Goal: Transaction & Acquisition: Purchase product/service

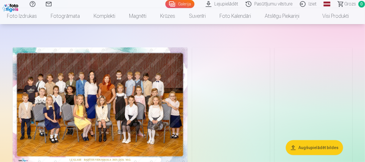
scroll to position [29, 0]
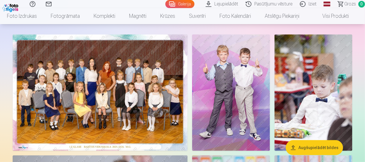
click at [142, 115] on img at bounding box center [100, 93] width 175 height 117
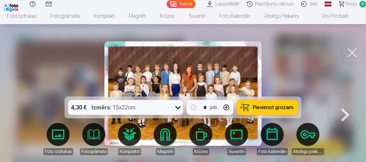
click at [230, 107] on button "button" at bounding box center [227, 108] width 14 height 14
click at [227, 105] on button "button" at bounding box center [227, 108] width 14 height 14
click at [196, 107] on button "button" at bounding box center [194, 108] width 14 height 14
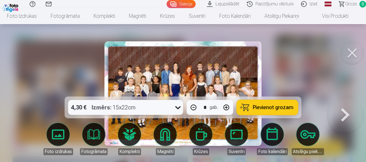
click at [196, 107] on button "button" at bounding box center [194, 108] width 14 height 14
type input "*"
click at [257, 107] on span "Pievienot grozam" at bounding box center [273, 107] width 41 height 5
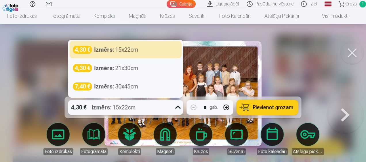
click at [178, 106] on icon at bounding box center [178, 107] width 9 height 9
click at [294, 54] on div at bounding box center [183, 81] width 366 height 162
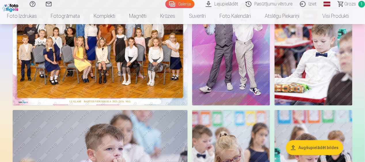
scroll to position [58, 0]
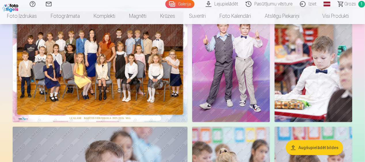
click at [249, 89] on img at bounding box center [231, 64] width 78 height 117
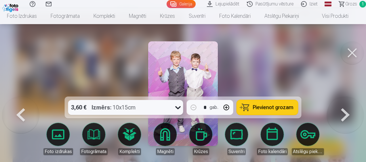
click at [352, 50] on button at bounding box center [352, 52] width 23 height 23
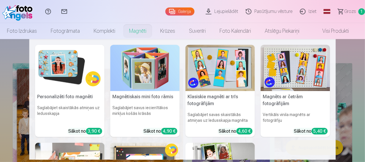
click at [58, 70] on img at bounding box center [69, 68] width 69 height 46
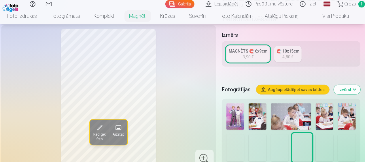
scroll to position [173, 0]
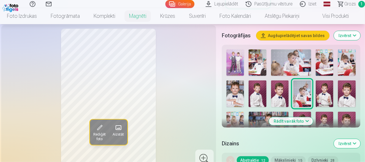
click at [280, 87] on img at bounding box center [280, 94] width 18 height 26
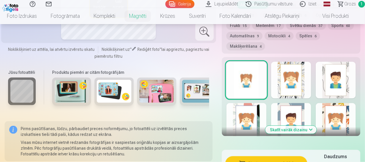
scroll to position [317, 0]
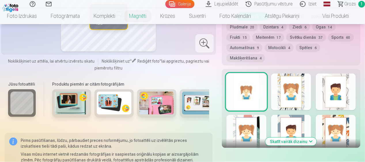
click at [254, 49] on button "Automašīnas 9" at bounding box center [244, 48] width 36 height 8
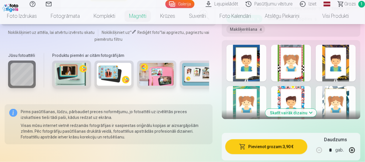
scroll to position [288, 0]
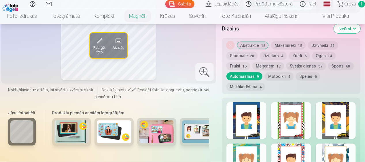
click at [287, 71] on div "Noņemiet dizainu Abstraktie 12 Mākslinieki 15 Dzīvnieki 28 Pludmale 20 Dzintars…" at bounding box center [291, 66] width 138 height 56
click at [283, 75] on button "Motocikli 4" at bounding box center [278, 77] width 29 height 8
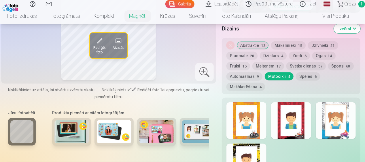
click at [303, 76] on button "Spēles 6" at bounding box center [308, 77] width 24 height 8
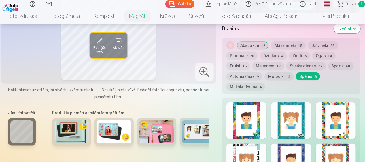
click at [241, 88] on button "Makšķerēšana 4" at bounding box center [245, 87] width 39 height 8
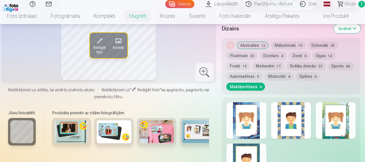
click at [330, 66] on button "Sports 60" at bounding box center [341, 66] width 26 height 8
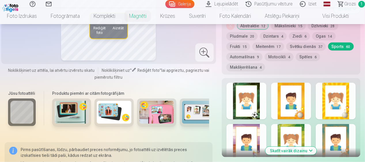
scroll to position [317, 0]
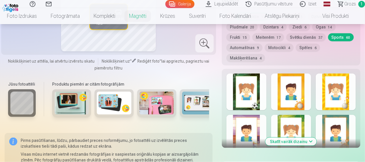
click at [291, 142] on button "Skatīt vairāk dizainu" at bounding box center [290, 142] width 51 height 8
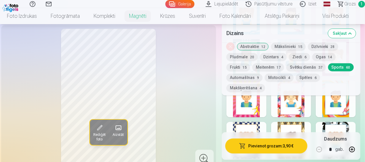
scroll to position [748, 0]
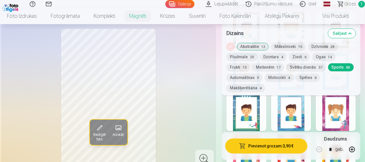
click at [257, 77] on button "Automašīnas 9" at bounding box center [244, 78] width 36 height 8
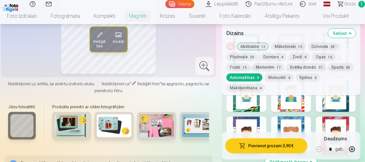
scroll to position [317, 0]
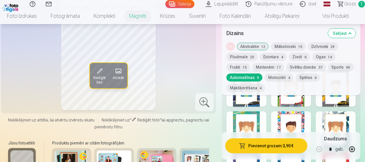
click at [257, 116] on div at bounding box center [246, 130] width 40 height 37
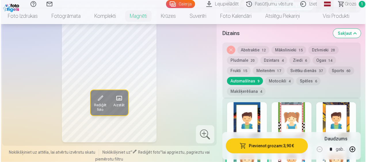
scroll to position [259, 0]
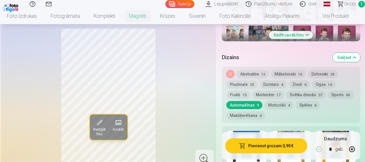
click at [260, 146] on button "Pievienot grozam : 3,90 €" at bounding box center [266, 146] width 82 height 15
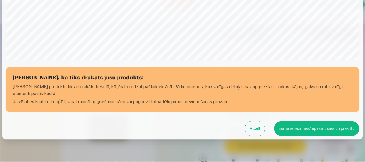
scroll to position [231, 0]
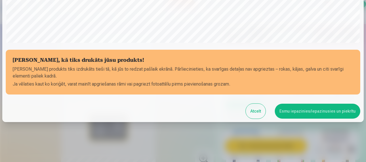
click at [292, 115] on button "Esmu iepazinies/iepazinusies un piekrītu" at bounding box center [317, 111] width 85 height 15
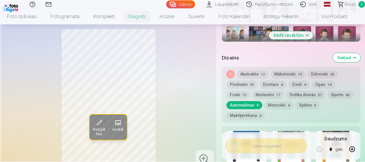
scroll to position [230, 0]
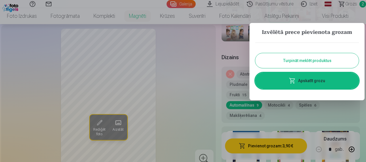
click at [325, 66] on button "Turpināt meklēt produktus" at bounding box center [307, 60] width 104 height 15
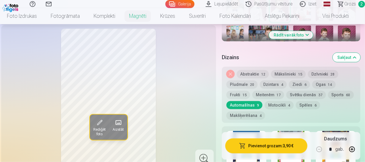
scroll to position [173, 0]
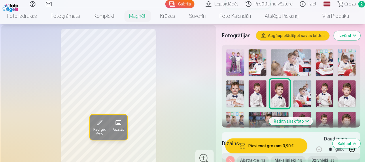
click at [241, 96] on img at bounding box center [235, 94] width 18 height 26
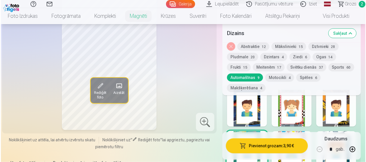
scroll to position [288, 0]
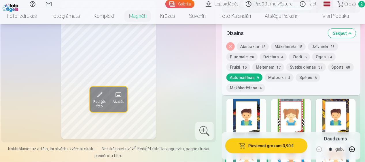
click at [252, 108] on div at bounding box center [246, 117] width 40 height 37
click at [265, 144] on button "Pievienot grozam : 3,90 €" at bounding box center [266, 146] width 82 height 15
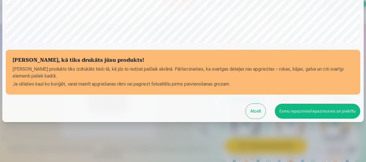
click at [298, 112] on button "Esmu iepazinies/iepazinusies un piekrītu" at bounding box center [317, 111] width 85 height 15
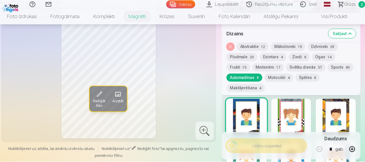
scroll to position [230, 0]
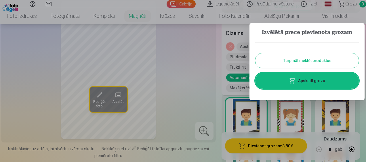
click at [294, 85] on link "Apskatīt grozu" at bounding box center [307, 81] width 104 height 16
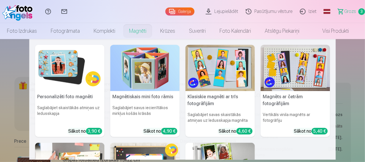
click at [75, 74] on img at bounding box center [69, 68] width 69 height 46
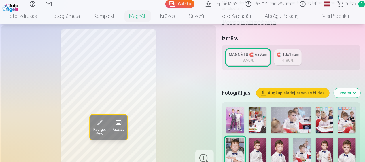
scroll to position [144, 0]
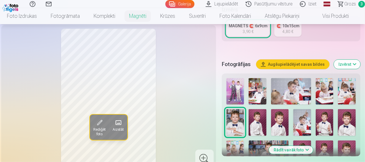
click at [345, 123] on img at bounding box center [347, 122] width 18 height 26
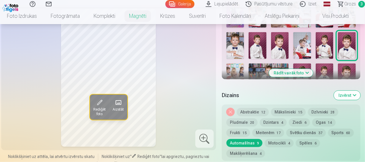
scroll to position [230, 0]
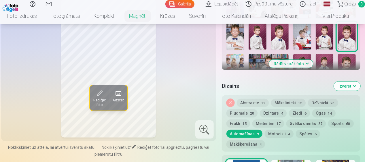
click at [305, 125] on button "Svētku dienās 37" at bounding box center [305, 124] width 39 height 8
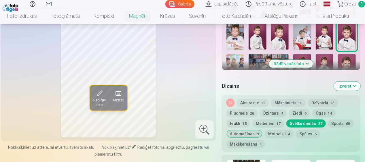
scroll to position [288, 0]
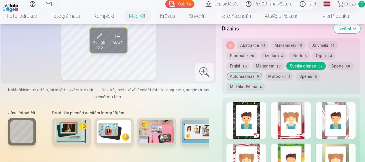
click at [249, 120] on div at bounding box center [246, 120] width 40 height 37
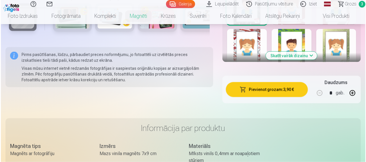
scroll to position [403, 0]
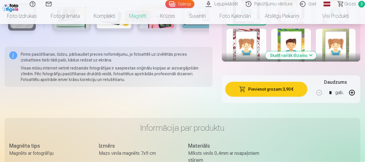
click at [289, 91] on button "Pievienot grozam : 3,90 €" at bounding box center [266, 89] width 82 height 15
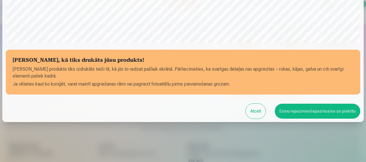
click at [300, 110] on button "Esmu iepazinies/iepazinusies un piekrītu" at bounding box center [317, 111] width 85 height 15
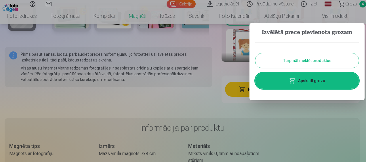
scroll to position [230, 0]
click at [293, 82] on span at bounding box center [292, 80] width 7 height 7
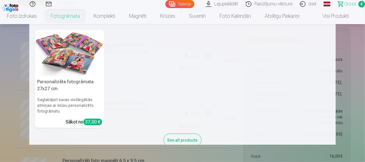
scroll to position [13, 0]
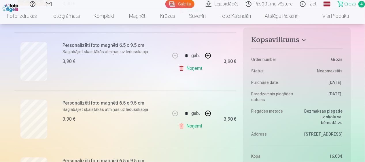
click at [180, 7] on link "Galerija" at bounding box center [179, 4] width 29 height 8
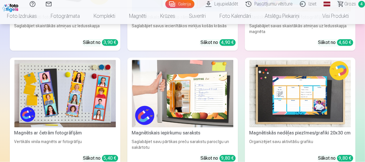
scroll to position [1554, 0]
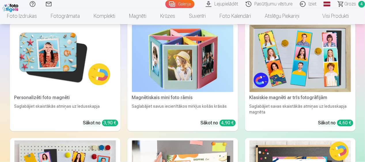
click at [314, 66] on img at bounding box center [299, 59] width 101 height 68
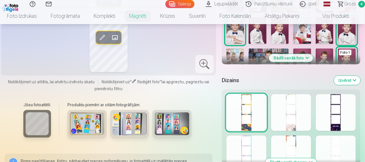
scroll to position [201, 0]
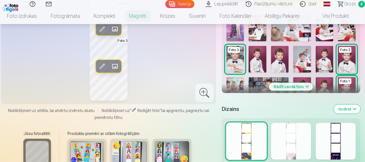
click at [265, 144] on div at bounding box center [246, 141] width 40 height 37
click at [292, 142] on div at bounding box center [291, 141] width 40 height 37
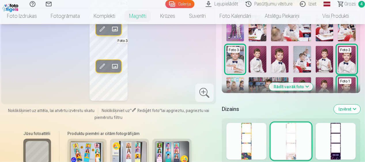
click at [317, 139] on div at bounding box center [335, 141] width 40 height 37
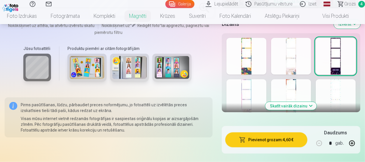
scroll to position [288, 0]
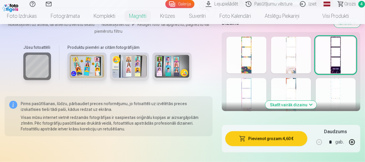
click at [283, 106] on button "Skatīt vairāk dizainu" at bounding box center [290, 105] width 51 height 8
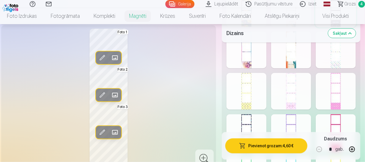
scroll to position [317, 0]
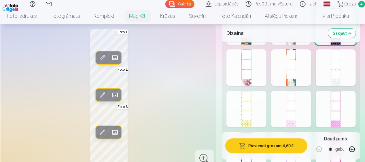
click at [284, 80] on div at bounding box center [291, 67] width 40 height 37
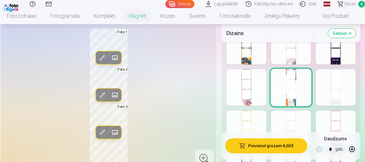
scroll to position [288, 0]
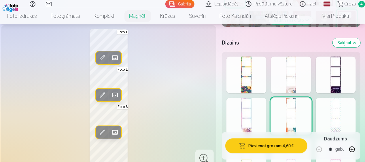
scroll to position [259, 0]
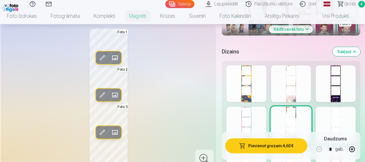
click at [306, 86] on div at bounding box center [291, 84] width 40 height 37
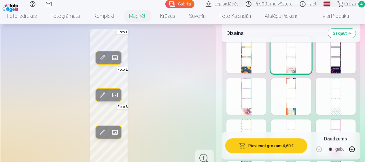
scroll to position [345, 0]
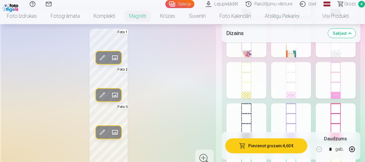
click at [340, 53] on div at bounding box center [335, 39] width 40 height 37
click at [250, 83] on div at bounding box center [246, 80] width 40 height 37
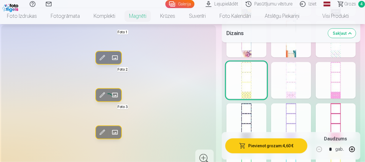
click at [240, 116] on div at bounding box center [246, 122] width 40 height 37
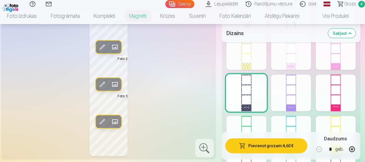
scroll to position [432, 0]
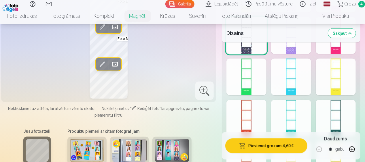
click at [296, 77] on div at bounding box center [291, 77] width 40 height 37
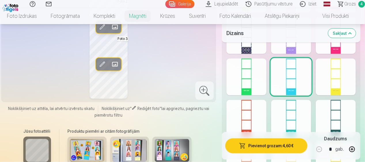
click at [342, 112] on div at bounding box center [335, 118] width 40 height 37
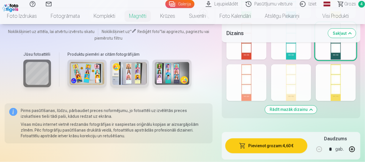
scroll to position [518, 0]
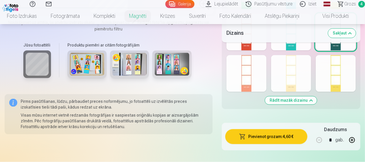
click at [288, 100] on button "Rādīt mazāk dizainu" at bounding box center [291, 101] width 52 height 8
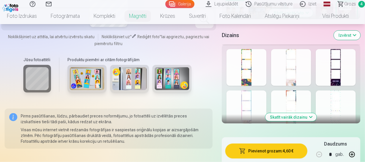
scroll to position [273, 0]
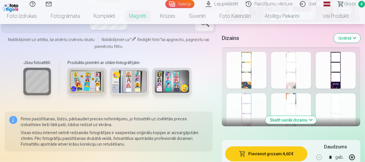
click at [287, 120] on button "Skatīt vairāk dizainu" at bounding box center [290, 120] width 51 height 8
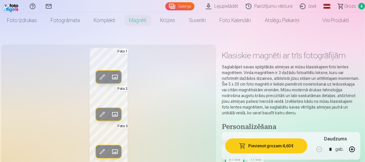
scroll to position [0, 0]
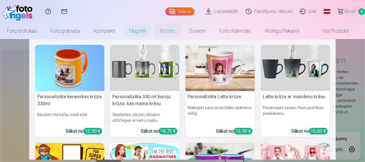
click at [175, 29] on link "Krūzes" at bounding box center [167, 31] width 29 height 16
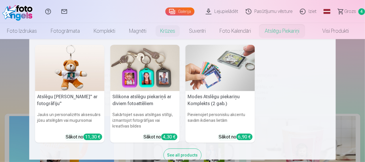
click at [283, 33] on link "Atslēgu piekariņi" at bounding box center [282, 31] width 48 height 16
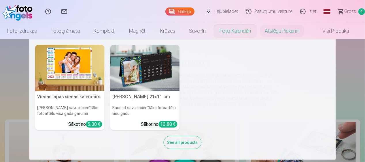
click at [234, 29] on link "Foto kalendāri" at bounding box center [234, 31] width 45 height 16
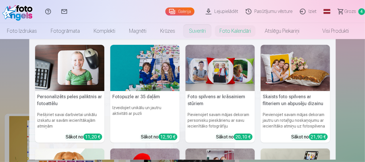
click at [199, 34] on link "Suvenīri" at bounding box center [197, 31] width 31 height 16
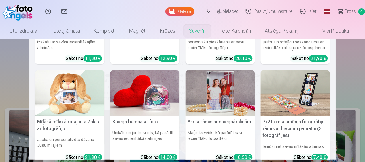
scroll to position [86, 0]
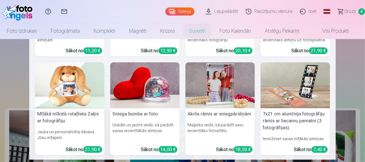
click at [298, 70] on img at bounding box center [294, 85] width 69 height 46
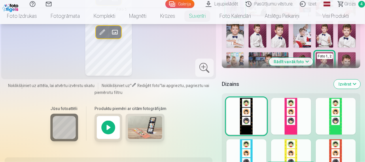
scroll to position [259, 0]
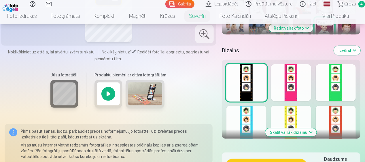
click at [301, 134] on button "Skatīt vairāk dizainu" at bounding box center [290, 133] width 51 height 8
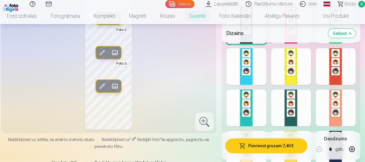
scroll to position [374, 0]
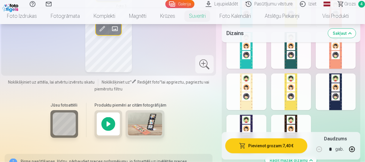
click at [259, 124] on div at bounding box center [246, 133] width 40 height 37
click at [292, 119] on div at bounding box center [291, 133] width 40 height 37
click at [254, 119] on div at bounding box center [246, 133] width 40 height 37
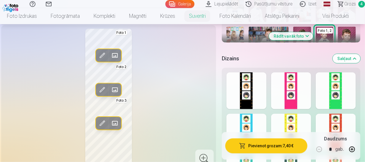
scroll to position [230, 0]
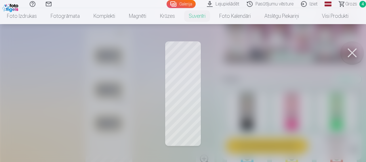
click at [351, 50] on button at bounding box center [352, 52] width 23 height 23
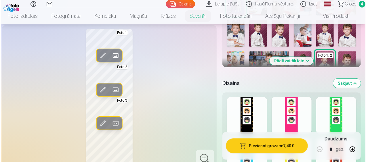
scroll to position [201, 0]
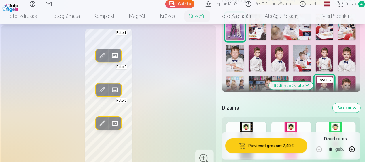
click at [115, 91] on span at bounding box center [114, 89] width 9 height 9
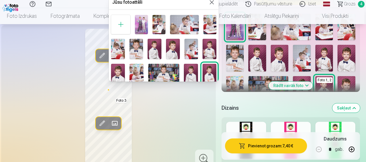
click at [211, 47] on img at bounding box center [210, 49] width 14 height 21
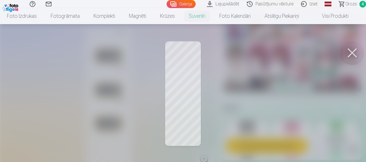
click at [346, 52] on button at bounding box center [352, 52] width 23 height 23
click at [348, 54] on button at bounding box center [352, 52] width 23 height 23
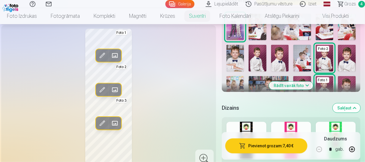
click at [118, 124] on span at bounding box center [114, 123] width 9 height 9
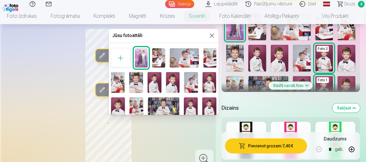
click at [112, 105] on img at bounding box center [118, 108] width 14 height 21
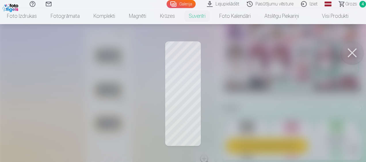
click at [351, 60] on button at bounding box center [352, 52] width 23 height 23
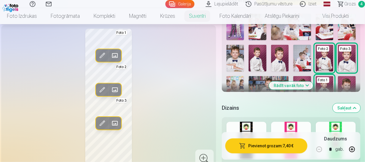
click at [117, 57] on span at bounding box center [114, 55] width 9 height 9
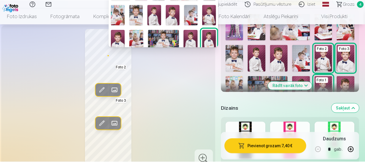
scroll to position [28, 0]
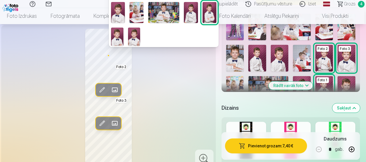
click at [133, 36] on img at bounding box center [134, 37] width 12 height 18
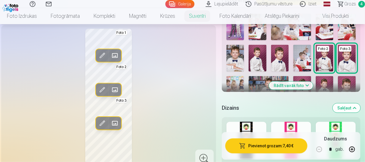
click at [118, 123] on span at bounding box center [114, 123] width 9 height 9
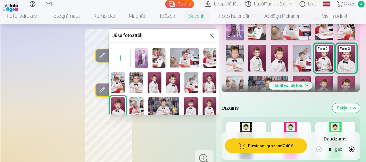
click at [194, 102] on img at bounding box center [191, 108] width 14 height 21
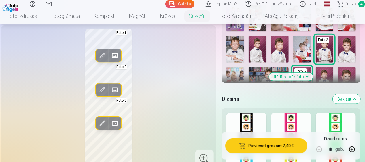
scroll to position [201, 0]
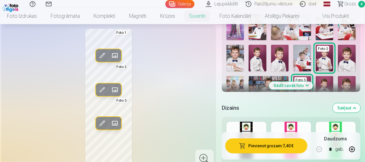
click at [171, 108] on div "Rediģēt foto Aizstāt Foto 1 Rediģēt foto Aizstāt Foto 2 Rediģēt foto Aizstāt Fo…" at bounding box center [109, 98] width 208 height 138
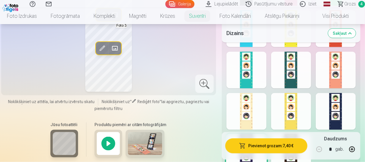
scroll to position [403, 0]
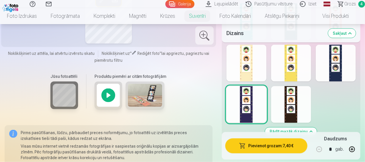
click at [106, 96] on div at bounding box center [108, 96] width 28 height 28
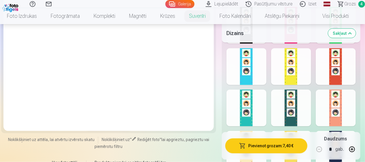
scroll to position [314, 0]
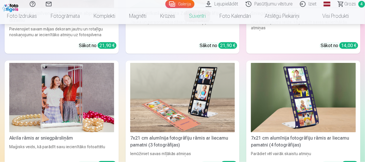
scroll to position [345, 0]
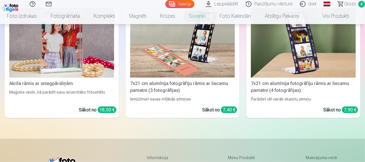
click at [207, 54] on img at bounding box center [182, 43] width 105 height 70
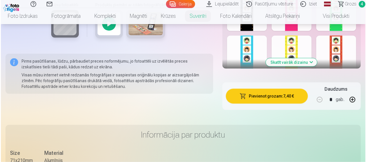
scroll to position [374, 0]
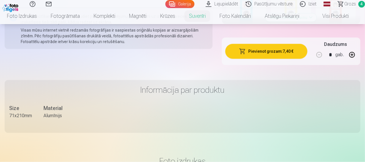
click at [258, 54] on button "Pievienot grozam : 7,40 €" at bounding box center [266, 51] width 82 height 15
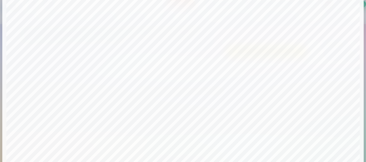
scroll to position [201, 0]
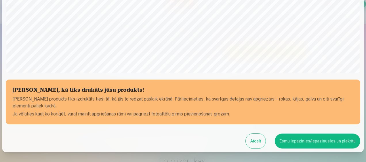
click at [315, 144] on button "Esmu iepazinies/iepazinusies un piekrītu" at bounding box center [317, 141] width 85 height 15
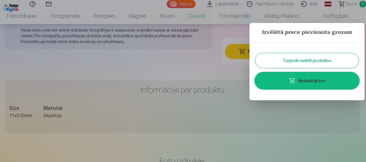
click at [298, 84] on link "Apskatīt grozu" at bounding box center [307, 81] width 104 height 16
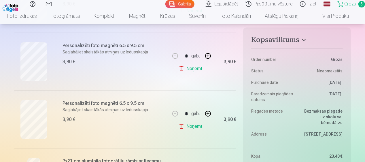
scroll to position [173, 0]
click at [194, 69] on link "Noņemt" at bounding box center [191, 69] width 26 height 12
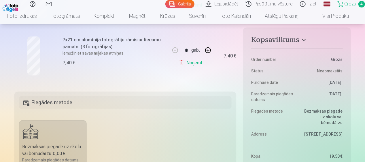
scroll to position [230, 0]
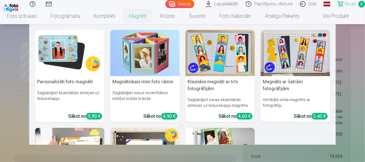
click at [51, 58] on img at bounding box center [69, 53] width 69 height 46
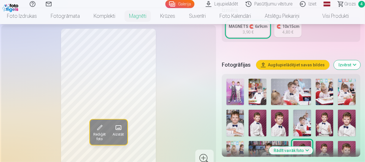
scroll to position [144, 0]
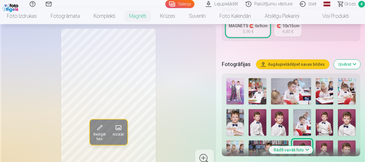
click at [252, 117] on img at bounding box center [257, 122] width 18 height 26
click at [280, 123] on img at bounding box center [280, 122] width 18 height 26
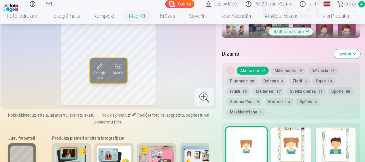
scroll to position [288, 0]
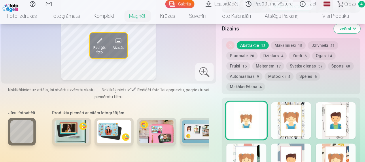
click at [310, 78] on button "Spēles 6" at bounding box center [308, 77] width 24 height 8
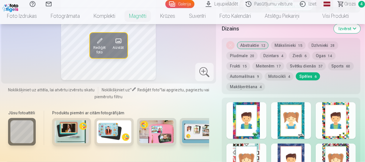
click at [248, 115] on div at bounding box center [246, 120] width 40 height 37
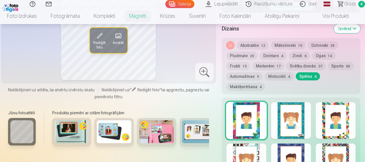
click at [302, 125] on div at bounding box center [291, 120] width 40 height 37
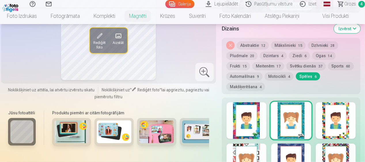
click at [328, 125] on div at bounding box center [335, 120] width 40 height 37
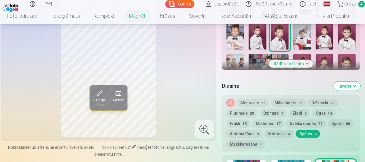
scroll to position [201, 0]
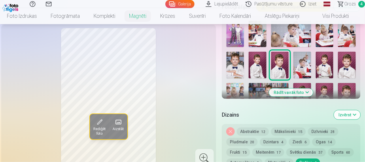
click at [114, 124] on button "Aizstāt" at bounding box center [118, 126] width 18 height 25
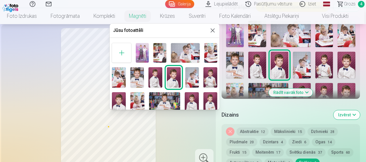
click at [216, 85] on div at bounding box center [165, 90] width 110 height 98
click at [113, 94] on img at bounding box center [119, 102] width 14 height 21
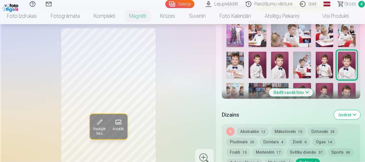
click at [169, 90] on div "Rediģēt foto Aizstāt" at bounding box center [109, 97] width 208 height 138
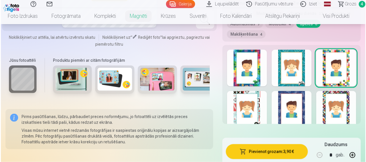
scroll to position [374, 0]
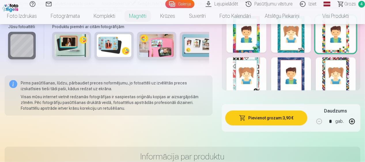
click at [261, 119] on button "Pievienot grozam : 3,90 €" at bounding box center [266, 118] width 82 height 15
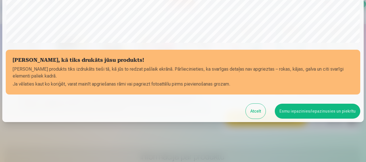
click at [300, 117] on button "Esmu iepazinies/iepazinusies un piekrītu" at bounding box center [317, 111] width 85 height 15
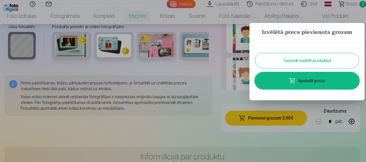
click at [291, 84] on span at bounding box center [292, 80] width 7 height 7
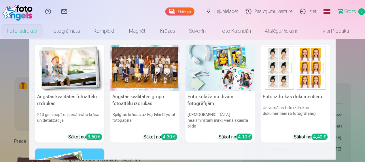
click at [212, 88] on img at bounding box center [219, 68] width 69 height 46
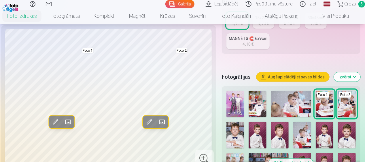
scroll to position [144, 0]
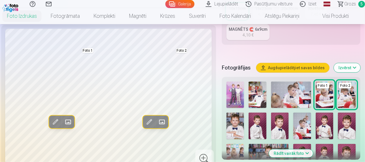
click at [259, 121] on img at bounding box center [257, 126] width 18 height 26
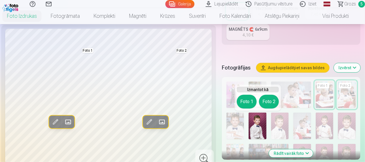
click at [69, 118] on span at bounding box center [67, 121] width 9 height 9
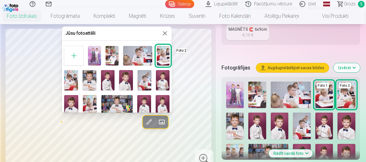
click at [156, 83] on img at bounding box center [163, 80] width 14 height 21
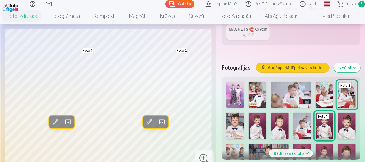
click at [161, 121] on span at bounding box center [161, 121] width 9 height 9
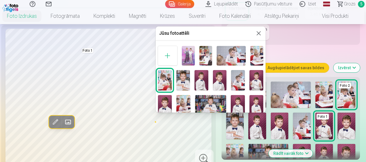
click at [252, 105] on img at bounding box center [256, 105] width 14 height 21
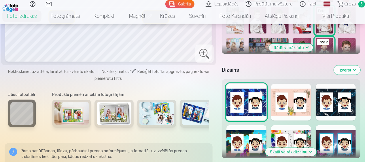
scroll to position [259, 0]
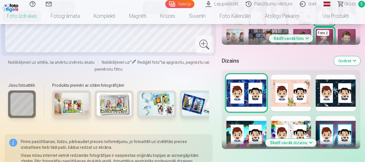
click at [304, 144] on button "Skatīt vairāk dizainu" at bounding box center [290, 143] width 51 height 8
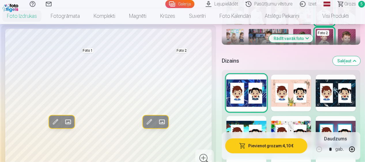
click at [286, 120] on div at bounding box center [291, 134] width 40 height 37
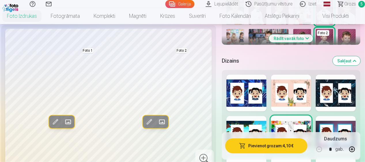
click at [328, 91] on div at bounding box center [335, 93] width 40 height 37
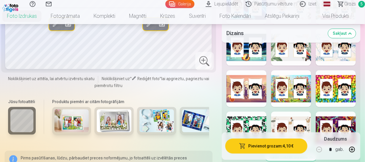
scroll to position [604, 0]
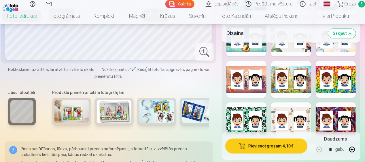
click at [251, 107] on div at bounding box center [246, 120] width 40 height 37
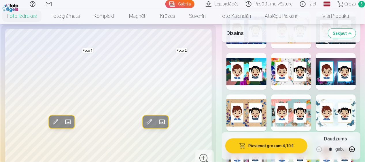
scroll to position [317, 0]
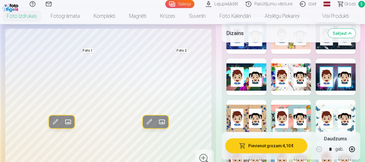
click at [285, 81] on div at bounding box center [291, 77] width 40 height 37
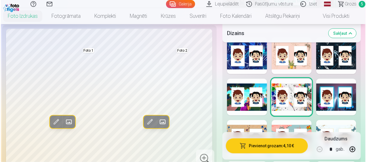
scroll to position [288, 0]
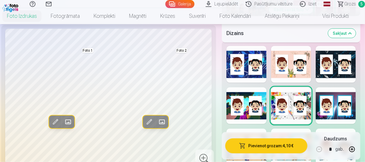
click at [329, 80] on div at bounding box center [335, 64] width 40 height 37
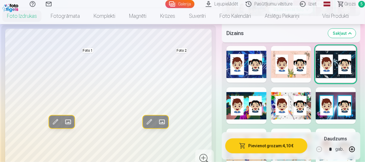
click at [292, 104] on div at bounding box center [291, 105] width 40 height 37
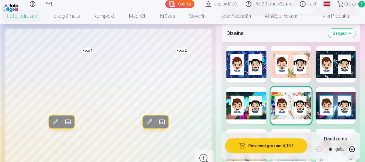
click at [325, 78] on div at bounding box center [335, 64] width 40 height 37
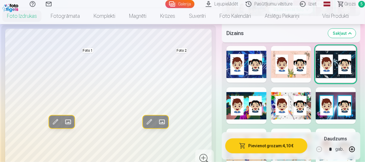
click at [296, 105] on div at bounding box center [291, 105] width 40 height 37
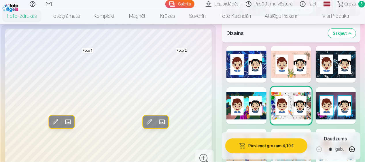
click at [276, 148] on button "Pievienot grozam : 4,10 €" at bounding box center [266, 146] width 82 height 15
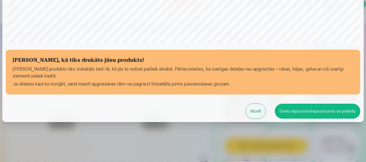
click at [289, 117] on button "Esmu iepazinies/iepazinusies un piekrītu" at bounding box center [317, 111] width 85 height 15
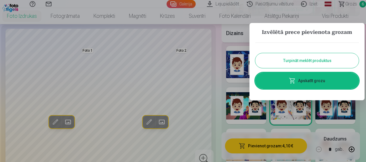
click at [286, 84] on link "Apskatīt grozu" at bounding box center [307, 81] width 104 height 16
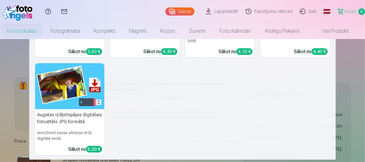
scroll to position [105, 0]
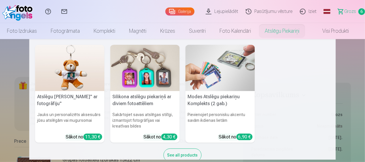
click at [275, 32] on link "Atslēgu piekariņi" at bounding box center [282, 31] width 48 height 16
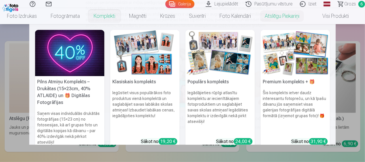
scroll to position [86, 0]
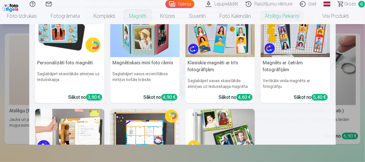
click at [146, 18] on link "Magnēti" at bounding box center [137, 16] width 31 height 16
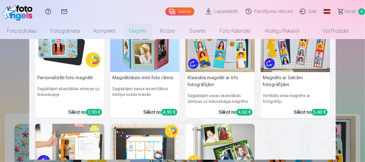
click at [68, 59] on img at bounding box center [69, 49] width 69 height 46
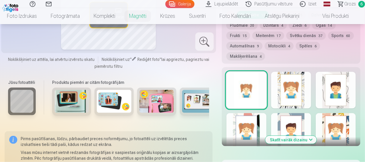
scroll to position [345, 0]
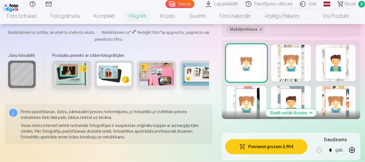
click at [290, 114] on button "Skatīt vairāk dizainu" at bounding box center [290, 113] width 51 height 8
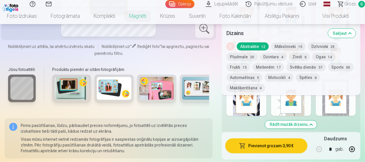
scroll to position [489, 0]
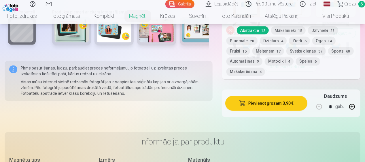
click at [314, 63] on button "Spēles 6" at bounding box center [308, 62] width 24 height 8
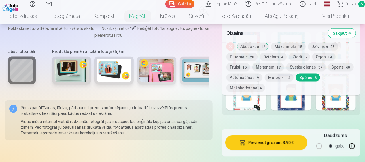
scroll to position [345, 0]
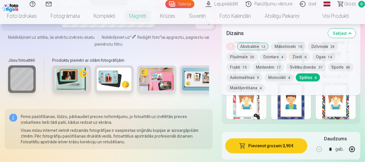
click at [304, 76] on button "Spēles 6" at bounding box center [308, 78] width 24 height 8
click at [251, 127] on div "Dizains Sakļaut Noņemiet dizainu Abstraktie 12 Mākslinieki 15 Dzīvnieki 28 Plud…" at bounding box center [291, 46] width 138 height 169
click at [254, 116] on div at bounding box center [246, 101] width 40 height 37
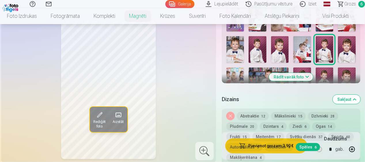
scroll to position [230, 0]
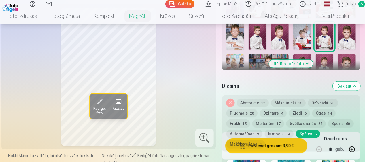
click at [290, 147] on div "Noņemiet dizainu Abstraktie 12 Mākslinieki 15 Dzīvnieki 28 Pludmale 20 Dzintars…" at bounding box center [291, 124] width 138 height 56
click at [273, 146] on div "Noņemiet dizainu Abstraktie 12 Mākslinieki 15 Dzīvnieki 28 Pludmale 20 Dzintars…" at bounding box center [291, 124] width 138 height 56
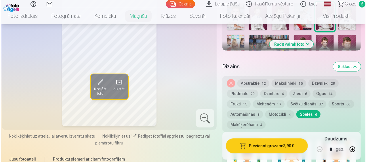
scroll to position [259, 0]
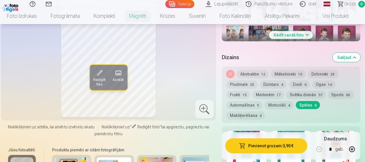
click at [264, 148] on button "Pievienot grozam : 3,90 €" at bounding box center [266, 146] width 82 height 15
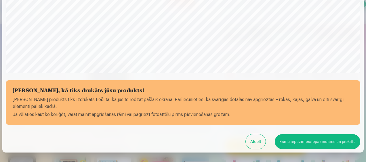
scroll to position [231, 0]
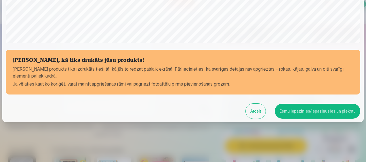
click at [321, 115] on button "Esmu iepazinies/iepazinusies un piekrītu" at bounding box center [317, 111] width 85 height 15
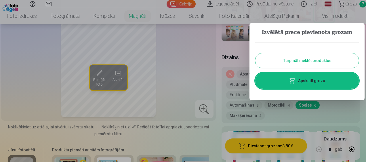
scroll to position [230, 0]
click at [300, 86] on link "Apskatīt grozu" at bounding box center [307, 81] width 104 height 16
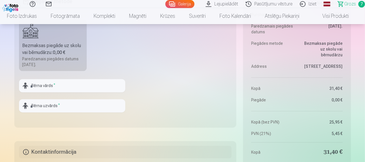
scroll to position [633, 0]
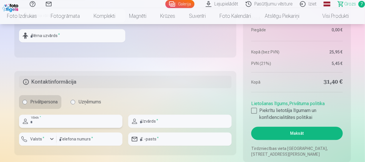
click at [69, 119] on input "text" at bounding box center [70, 121] width 103 height 13
type input "******"
type input "********"
type input "**********"
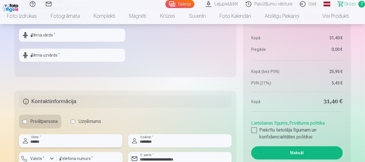
scroll to position [576, 0]
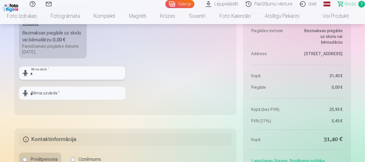
click at [67, 71] on input "text" at bounding box center [72, 72] width 106 height 13
type input "*****"
type input "********"
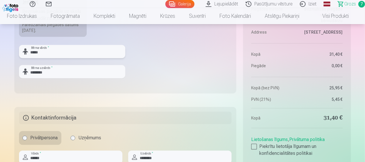
scroll to position [604, 0]
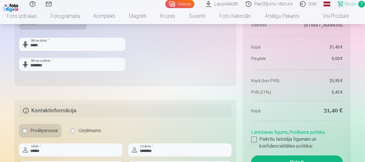
click at [255, 141] on div at bounding box center [254, 140] width 6 height 6
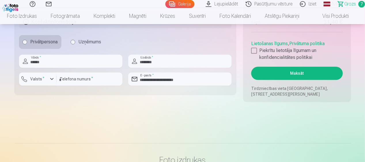
scroll to position [719, 0]
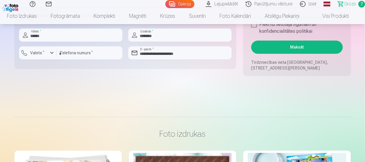
click at [297, 52] on button "Maksāt" at bounding box center [296, 47] width 91 height 13
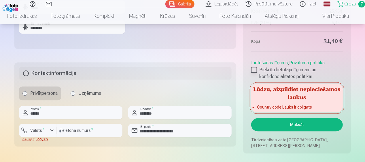
scroll to position [633, 0]
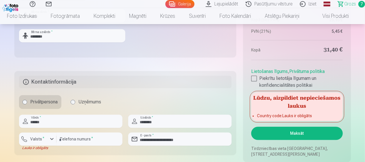
click at [293, 119] on ul "Country code : Lauks ir obligāts" at bounding box center [296, 117] width 91 height 8
click at [292, 115] on li "Country code : Lauks ir obligāts" at bounding box center [297, 116] width 80 height 6
click at [293, 115] on li "Country code : Lauks ir obligāts" at bounding box center [297, 116] width 80 height 6
click at [267, 112] on div "Lūdzu, aizpildiet nepieciešamos laukus Country code : Lauks ir obligāts" at bounding box center [296, 106] width 91 height 29
click at [267, 113] on li "Country code : Lauks ir obligāts" at bounding box center [297, 116] width 80 height 6
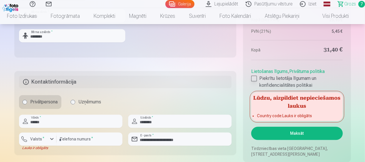
click at [257, 77] on label "Piekrītu lietotāja līgumam un konfidencialitātes politikai" at bounding box center [296, 82] width 91 height 14
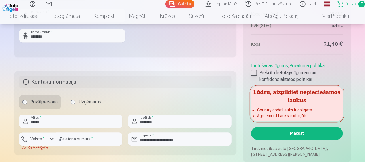
click at [254, 70] on div at bounding box center [254, 73] width 6 height 6
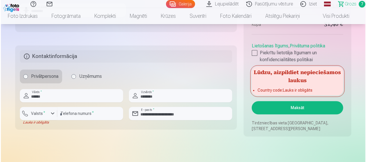
scroll to position [691, 0]
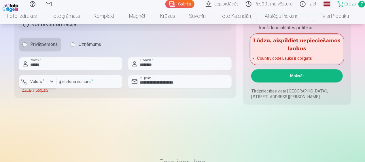
click at [38, 82] on label "Valsts *" at bounding box center [37, 82] width 19 height 6
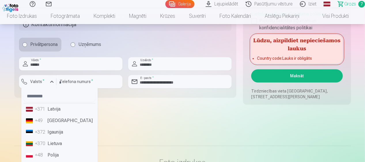
click at [41, 106] on div "+371" at bounding box center [41, 109] width 12 height 7
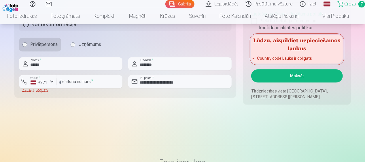
click at [295, 75] on button "Maksāt" at bounding box center [296, 75] width 91 height 13
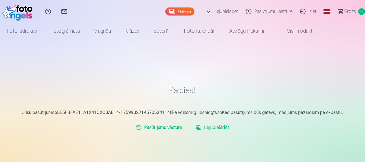
click at [222, 130] on link "Lejupielādēt" at bounding box center [212, 128] width 38 height 12
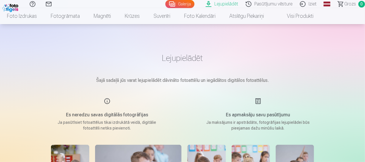
scroll to position [86, 0]
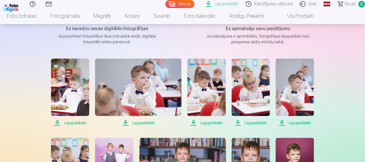
click at [147, 121] on span "Lejupielādēt" at bounding box center [138, 123] width 86 height 7
click at [68, 124] on span "Lejupielādēt" at bounding box center [70, 123] width 38 height 7
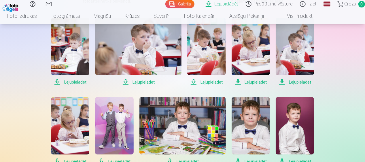
scroll to position [115, 0]
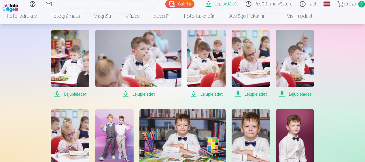
drag, startPoint x: 304, startPoint y: 93, endPoint x: 300, endPoint y: 93, distance: 3.2
click at [303, 93] on span "Lejupielādēt" at bounding box center [294, 94] width 38 height 7
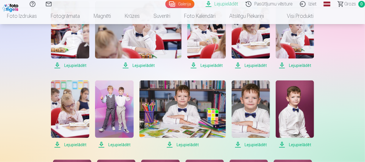
scroll to position [173, 0]
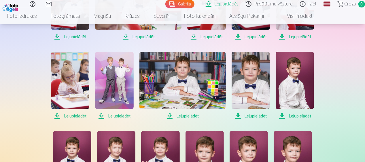
click at [182, 118] on span "Lejupielādēt" at bounding box center [182, 116] width 86 height 7
click at [257, 117] on span "Lejupielādēt" at bounding box center [250, 116] width 38 height 7
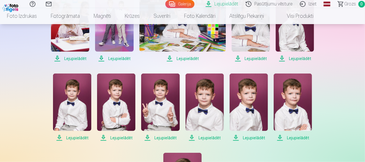
click at [196, 138] on span "Lejupielādēt" at bounding box center [204, 138] width 38 height 7
click at [167, 138] on span "Lejupielādēt" at bounding box center [160, 138] width 38 height 7
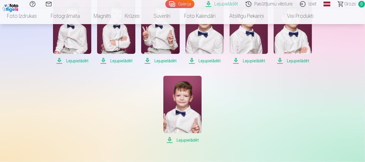
scroll to position [317, 0]
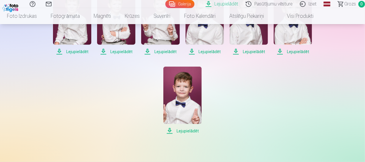
click at [194, 130] on span "Lejupielādēt" at bounding box center [182, 131] width 38 height 7
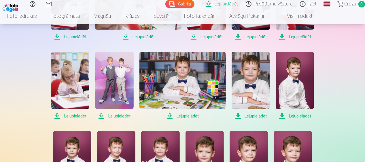
scroll to position [259, 0]
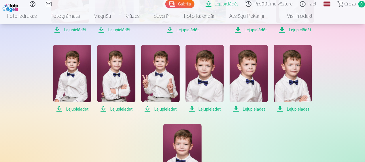
click at [81, 108] on span "Lejupielādēt" at bounding box center [72, 109] width 38 height 7
